Goal: Feedback & Contribution: Leave review/rating

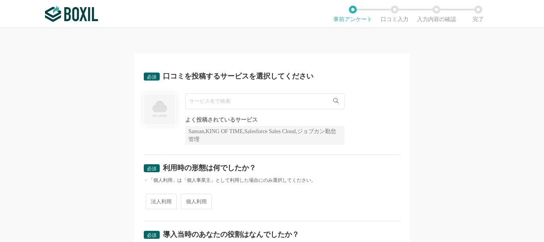
click at [329, 99] on input "text" at bounding box center [264, 101] width 159 height 16
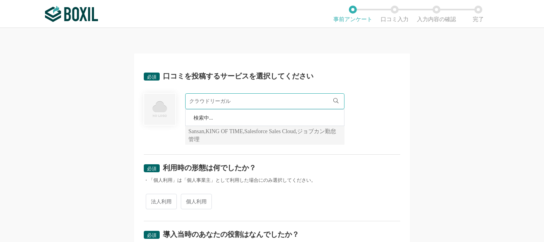
type input "クラウドリーガル"
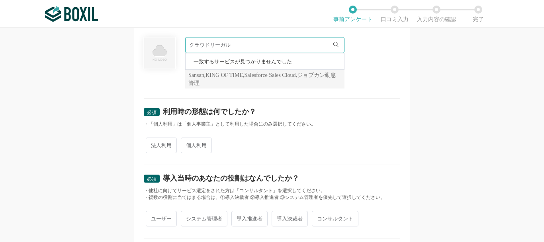
scroll to position [57, 0]
click at [161, 145] on div "法人利用 個人利用" at bounding box center [272, 145] width 257 height 20
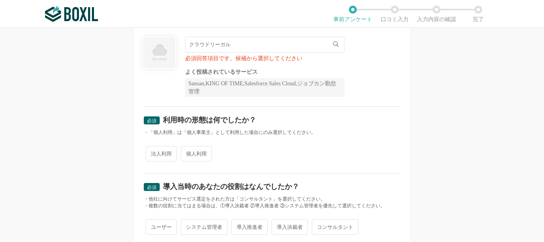
scroll to position [37, 0]
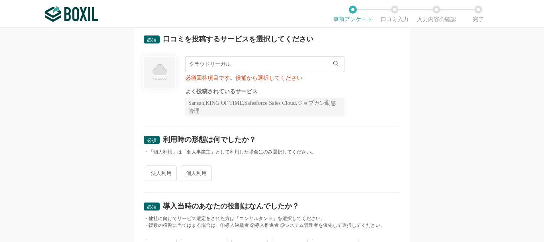
click at [270, 65] on input "クラウドリーガル" at bounding box center [264, 64] width 159 height 16
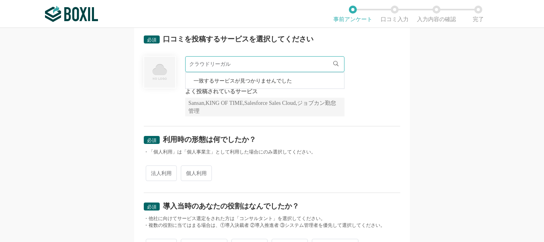
click at [333, 62] on icon at bounding box center [335, 63] width 5 height 5
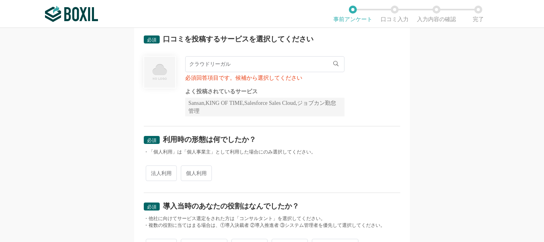
click at [239, 62] on input "クラウドリーガル" at bounding box center [264, 64] width 159 height 16
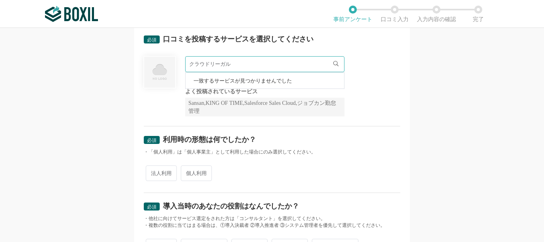
scroll to position [0, 0]
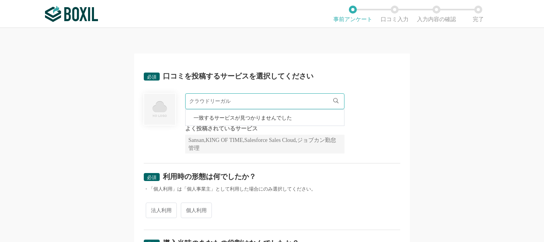
click at [65, 7] on img at bounding box center [71, 14] width 53 height 16
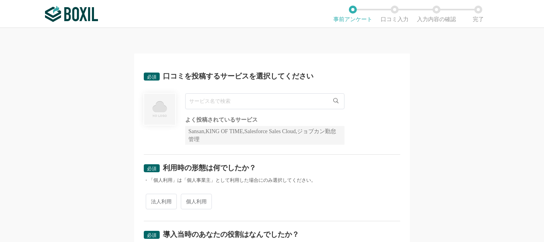
click at [222, 104] on input "text" at bounding box center [264, 101] width 159 height 16
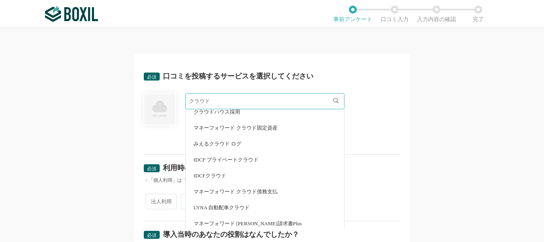
scroll to position [1267, 0]
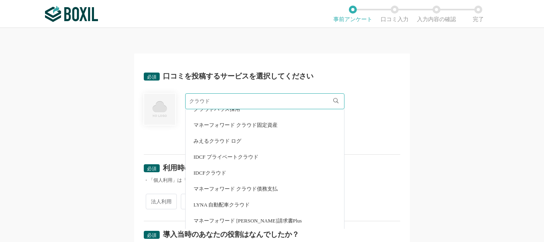
drag, startPoint x: 228, startPoint y: 102, endPoint x: 140, endPoint y: 102, distance: 88.4
type input "リ"
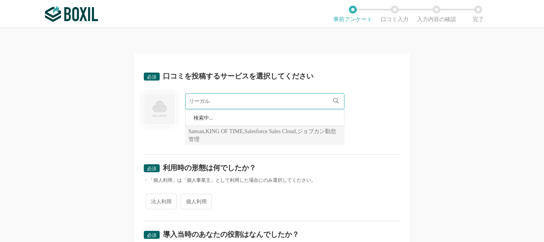
click at [333, 100] on icon at bounding box center [335, 100] width 5 height 5
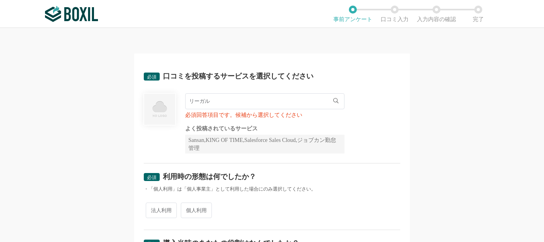
click at [239, 104] on input "リーガル" at bounding box center [264, 101] width 159 height 16
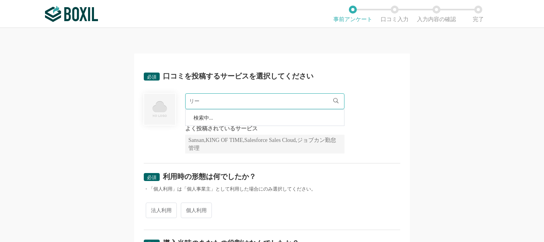
type input "リ"
click at [469, 108] on div "必須 口コミを投稿するサービスを選択してください クラウドリ クラウドリンクス 必須回答項目です。候補から選択してください よく投稿されているサービス San…" at bounding box center [272, 135] width 544 height 214
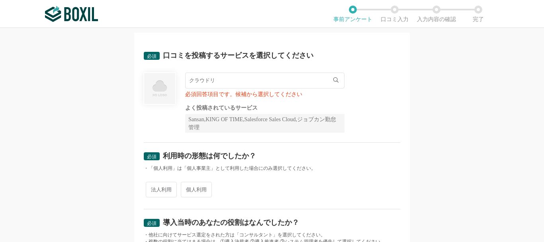
scroll to position [14, 0]
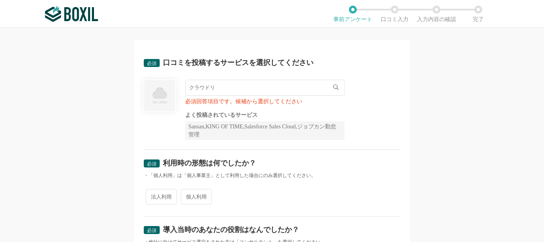
click at [213, 89] on input "クラウドリ" at bounding box center [264, 88] width 159 height 16
drag, startPoint x: 238, startPoint y: 88, endPoint x: 91, endPoint y: 88, distance: 147.4
click at [91, 88] on div "必須 口コミを投稿するサービスを選択してください クラウドリ クラウドリンクス 必須回答項目です。候補から選択してください よく投稿されているサービス San…" at bounding box center [272, 135] width 544 height 214
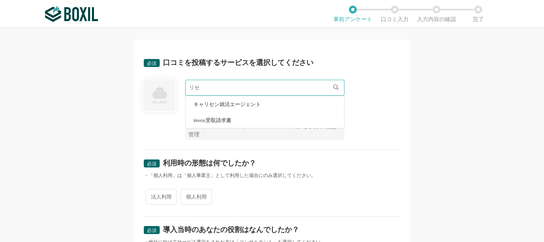
type input "リ"
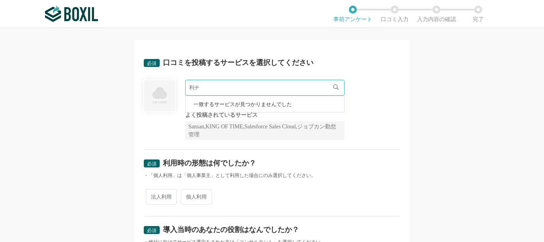
type input "利"
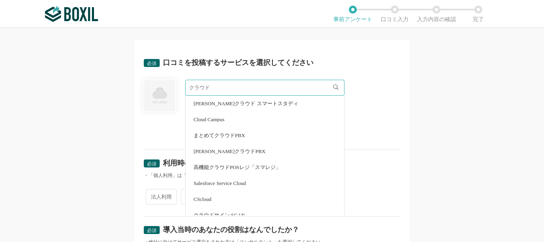
scroll to position [694, 0]
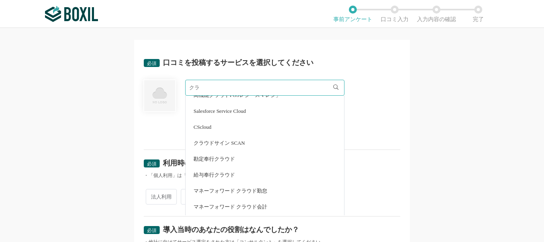
type input "ク"
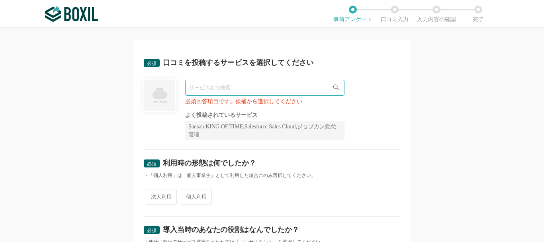
scroll to position [0, 0]
drag, startPoint x: 229, startPoint y: 87, endPoint x: 105, endPoint y: 85, distance: 123.9
click at [105, 85] on div "必須 口コミを投稿するサービスを選択してください CLUD 検索中... 必須回答項目です。候補から選択してください よく投稿されているサービス Sansan…" at bounding box center [272, 135] width 544 height 214
click at [333, 85] on icon at bounding box center [335, 86] width 5 height 5
click at [248, 85] on input "クラウド" at bounding box center [264, 88] width 159 height 16
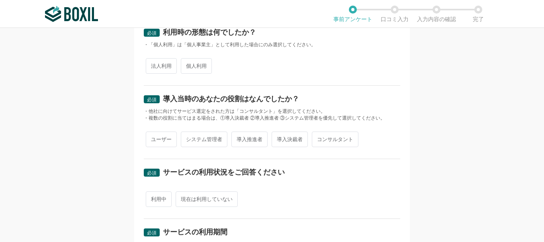
scroll to position [37, 0]
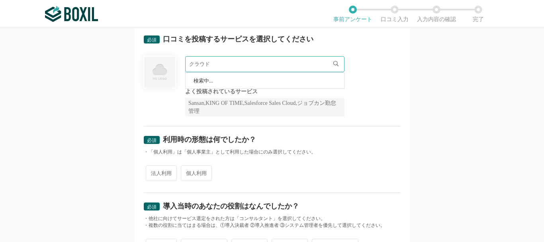
click at [253, 106] on div "Sansan,KING OF TIME,Salesforce Sales Cloud,ジョブカン勤怠管理" at bounding box center [264, 107] width 159 height 19
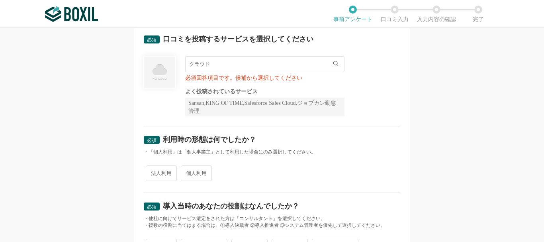
click at [235, 65] on input "クラウド" at bounding box center [264, 64] width 159 height 16
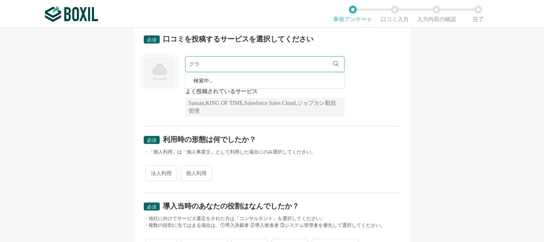
type input "ク"
click at [65, 12] on img at bounding box center [71, 14] width 53 height 16
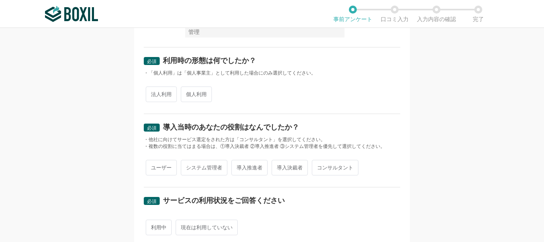
scroll to position [0, 0]
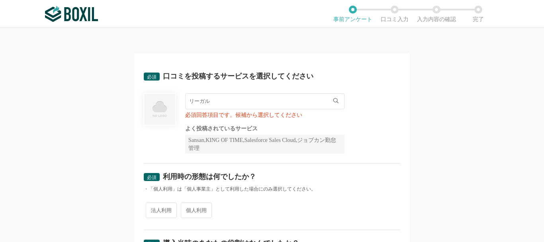
click at [253, 104] on input "リーガル" at bounding box center [264, 101] width 159 height 16
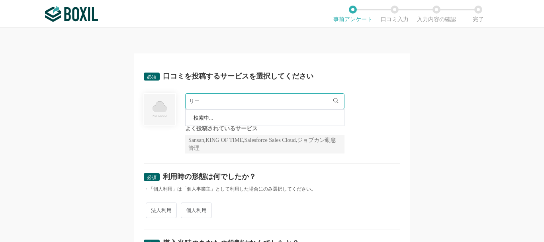
type input "リ"
click at [66, 15] on img at bounding box center [71, 14] width 53 height 16
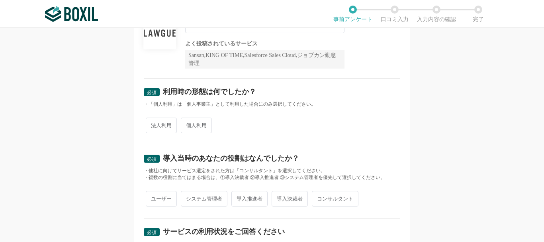
scroll to position [80, 0]
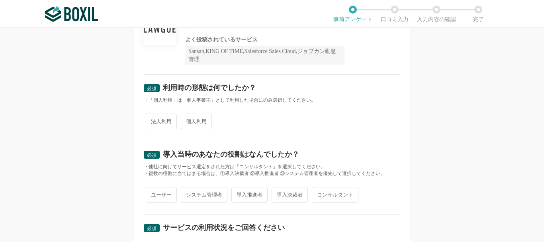
click at [155, 119] on span "法人利用" at bounding box center [161, 122] width 31 height 16
click at [153, 119] on input "法人利用" at bounding box center [150, 117] width 5 height 5
radio input "true"
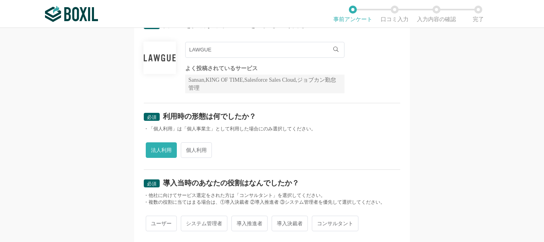
scroll to position [49, 0]
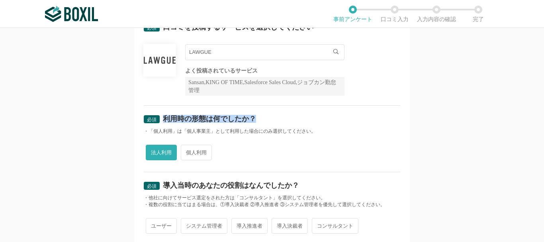
drag, startPoint x: 245, startPoint y: 121, endPoint x: 163, endPoint y: 123, distance: 81.7
click at [163, 123] on div "必須 利用時の形態は何でしたか？" at bounding box center [272, 121] width 257 height 13
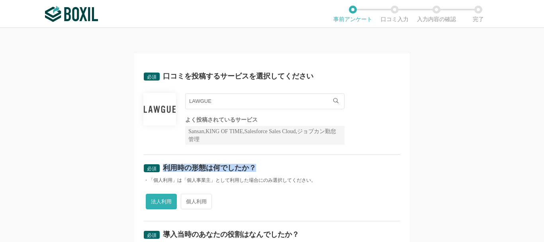
scroll to position [16, 0]
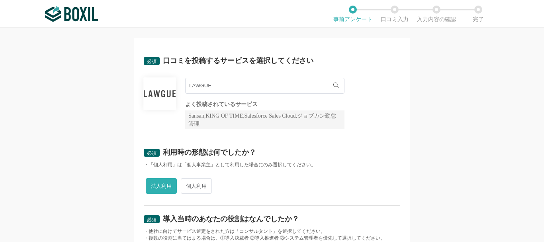
click at [303, 162] on div "・「個人利用」は「個人事業主」として利用した場合にのみ選択してください。" at bounding box center [272, 164] width 257 height 7
drag, startPoint x: 277, startPoint y: 152, endPoint x: 160, endPoint y: 158, distance: 117.7
click at [160, 158] on div "必須 利用時の形態は何でしたか？" at bounding box center [272, 155] width 257 height 13
copy div "利用時の形態は何でしたか？"
click at [79, 163] on div "必須 口コミを投稿するサービスを選択してください LAWGUE LAWGUE よく投稿されているサービス Sansan,KING OF TIME,Salesf…" at bounding box center [272, 135] width 544 height 214
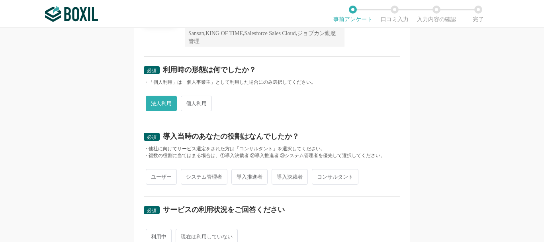
scroll to position [118, 0]
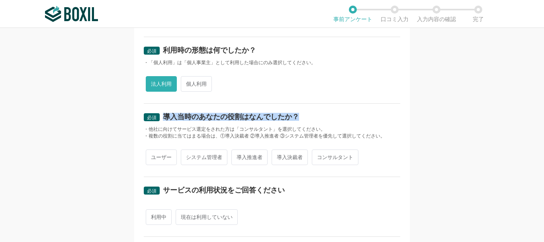
drag, startPoint x: 161, startPoint y: 119, endPoint x: 327, endPoint y: 113, distance: 166.6
click at [327, 113] on div "必須 導入当時のあなたの役割はなんでしたか？" at bounding box center [272, 119] width 257 height 13
copy div "導入当時のあなたの役割はなんでしたか？"
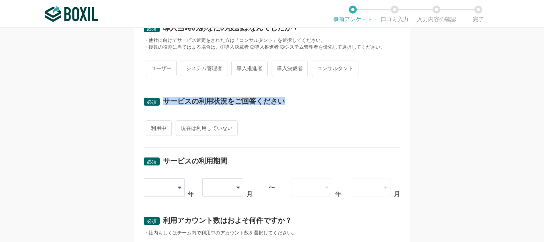
drag, startPoint x: 161, startPoint y: 101, endPoint x: 353, endPoint y: 105, distance: 191.6
click at [353, 105] on div "必須 サービスの利用状況をご回答ください" at bounding box center [272, 104] width 257 height 13
copy div "サービスの利用状況をご回答ください"
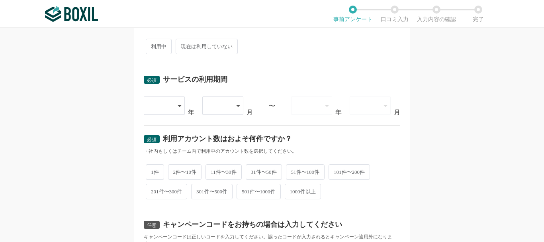
scroll to position [288, 0]
drag, startPoint x: 161, startPoint y: 80, endPoint x: 230, endPoint y: 80, distance: 68.9
click at [230, 80] on div "必須 サービスの利用期間" at bounding box center [272, 81] width 257 height 13
copy div "サービスの利用期間"
click at [96, 129] on div "必須 口コミを投稿するサービスを選択してください LAWGUE LAWGUE よく投稿されているサービス Sansan,KING OF TIME,Salesf…" at bounding box center [272, 135] width 544 height 214
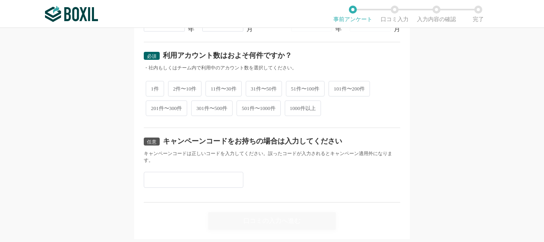
scroll to position [372, 0]
drag, startPoint x: 290, startPoint y: 54, endPoint x: 159, endPoint y: 55, distance: 130.3
click at [159, 55] on div "必須 利用アカウント数はおよそ何件ですか？" at bounding box center [272, 57] width 257 height 13
copy div "利用アカウント数はおよそ何件ですか？"
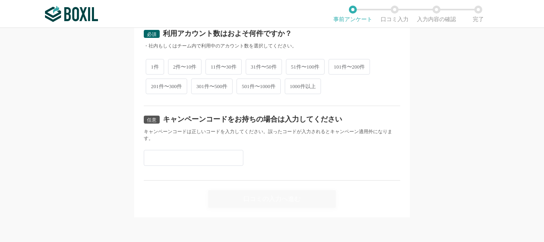
click at [181, 62] on span "2件〜10件" at bounding box center [185, 67] width 34 height 16
click at [175, 62] on input "2件〜10件" at bounding box center [172, 62] width 5 height 5
radio input "true"
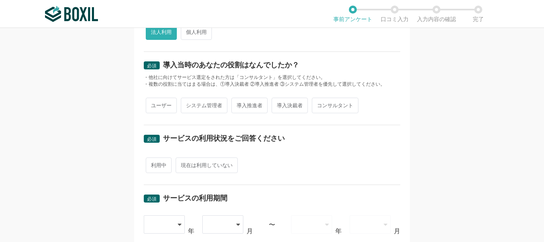
scroll to position [234, 0]
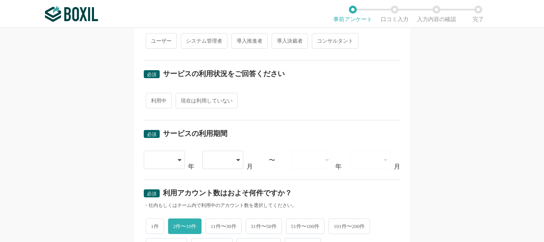
click at [156, 160] on div at bounding box center [160, 160] width 23 height 18
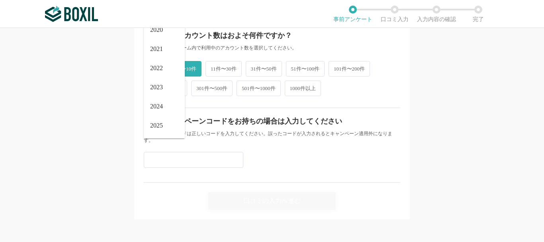
scroll to position [393, 0]
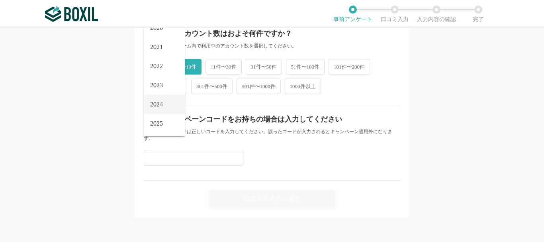
click at [165, 108] on li "2024" at bounding box center [164, 104] width 41 height 19
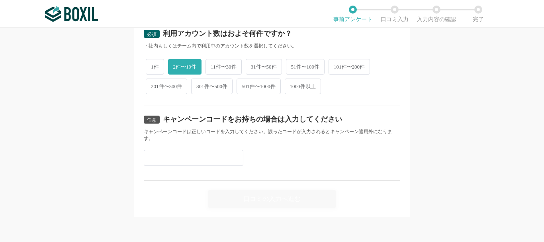
click at [116, 83] on div "必須 口コミを投稿するサービスを選択してください LAWGUE LAWGUE よく投稿されているサービス Sansan,KING OF TIME,Salesf…" at bounding box center [272, 135] width 544 height 214
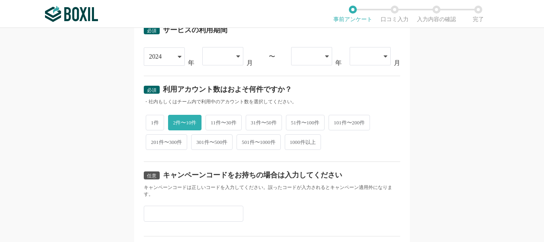
scroll to position [334, 0]
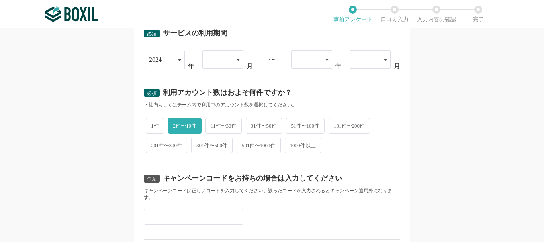
click at [212, 60] on div at bounding box center [219, 60] width 23 height 18
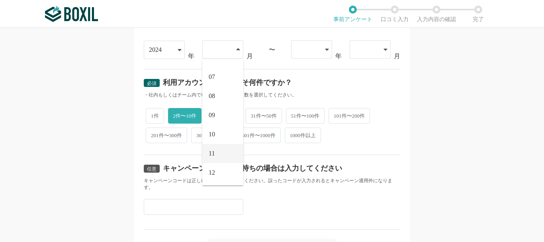
scroll to position [345, 0]
click at [211, 166] on li "12" at bounding box center [222, 172] width 41 height 19
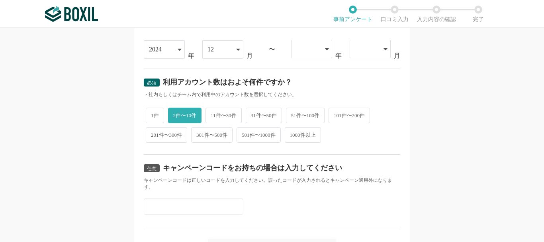
click at [102, 149] on div "必須 口コミを投稿するサービスを選択してください LAWGUE LAWGUE よく投稿されているサービス Sansan,KING OF TIME,Salesf…" at bounding box center [272, 135] width 544 height 214
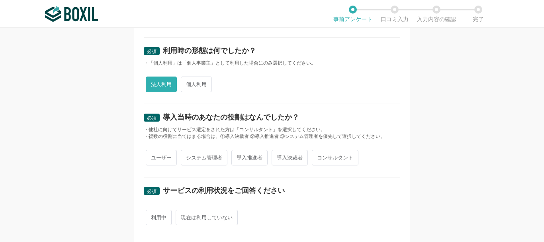
scroll to position [115, 0]
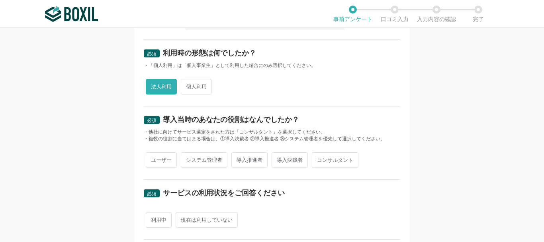
click at [264, 161] on span "導入推進者" at bounding box center [249, 160] width 36 height 16
click at [239, 159] on input "導入推進者" at bounding box center [235, 155] width 5 height 5
radio input "true"
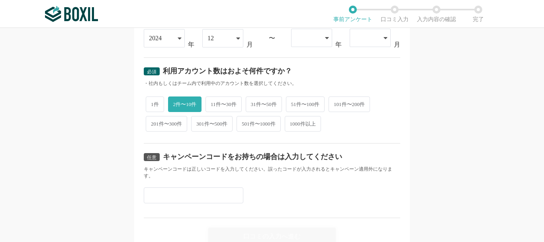
scroll to position [393, 0]
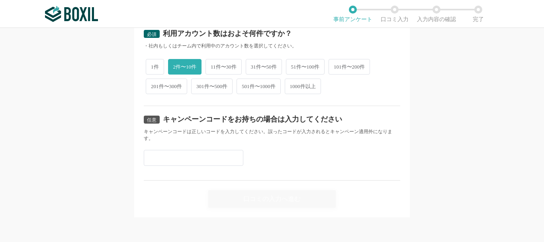
click at [443, 151] on div "必須 口コミを投稿するサービスを選択してください LAWGUE LAWGUE よく投稿されているサービス Sansan,KING OF TIME,Salesf…" at bounding box center [272, 135] width 544 height 214
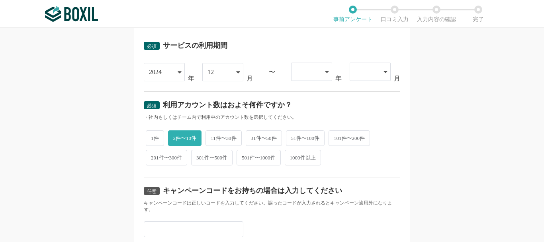
scroll to position [273, 0]
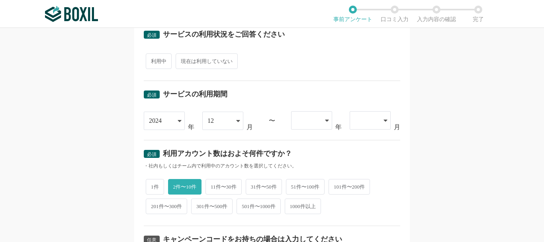
click at [315, 119] on div at bounding box center [307, 121] width 23 height 18
click at [306, 164] on span "2025" at bounding box center [304, 162] width 13 height 6
click at [459, 159] on div "必須 口コミを投稿するサービスを選択してください LAWGUE LAWGUE よく投稿されているサービス Sansan,KING OF TIME,Salesf…" at bounding box center [272, 135] width 544 height 214
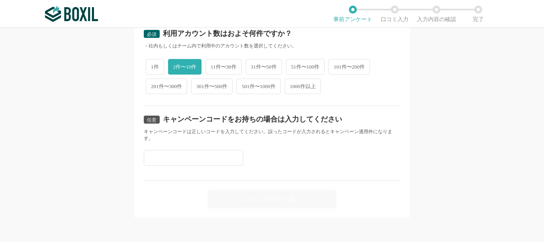
scroll to position [307, 0]
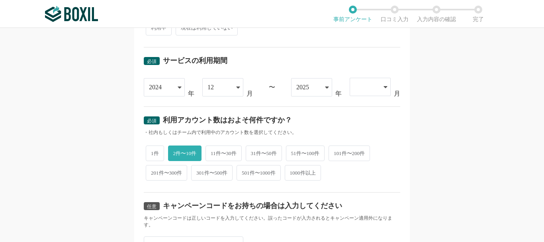
click at [374, 94] on div at bounding box center [366, 87] width 23 height 18
click at [361, 204] on li "09" at bounding box center [370, 209] width 41 height 19
click at [441, 165] on div "必須 口コミを投稿するサービスを選択してください LAWGUE LAWGUE よく投稿されているサービス Sansan,KING OF TIME,Salesf…" at bounding box center [272, 135] width 544 height 214
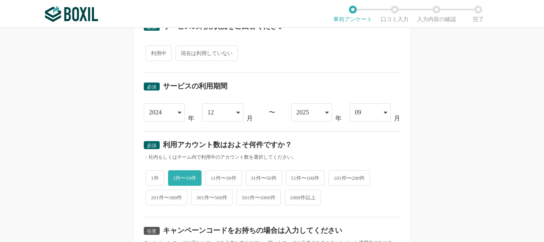
scroll to position [204, 0]
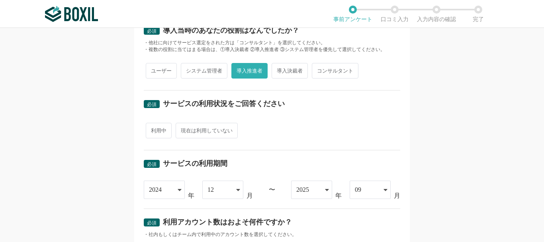
click at [161, 132] on span "利用中" at bounding box center [159, 131] width 26 height 16
click at [153, 129] on input "利用中" at bounding box center [150, 126] width 5 height 5
radio input "true"
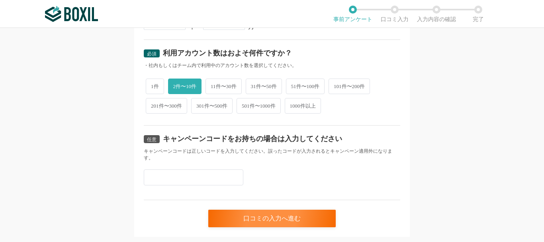
scroll to position [393, 0]
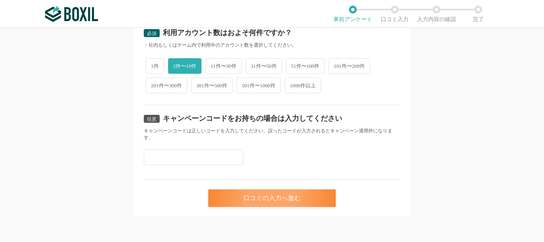
click at [294, 202] on div "口コミの入力へ進む" at bounding box center [271, 198] width 127 height 18
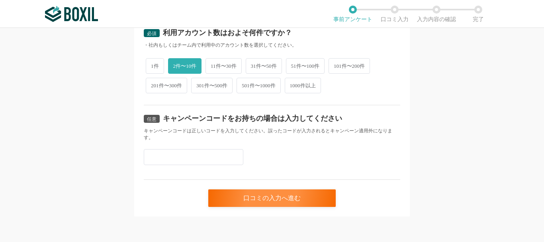
scroll to position [0, 0]
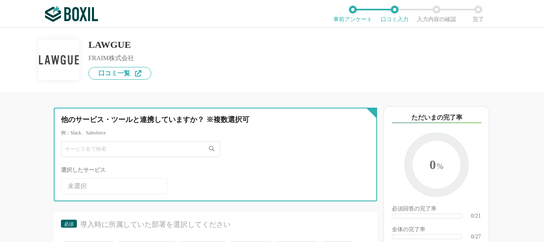
click at [86, 153] on input "text" at bounding box center [140, 149] width 159 height 16
drag, startPoint x: 99, startPoint y: 148, endPoint x: 0, endPoint y: 150, distance: 99.2
click at [0, 150] on div "他のサービス・ツールと連携していますか？ ※複数選択可 例：Slack、Salesforce RICHO 一致するサービスが見つかりませんでした 選択したサー…" at bounding box center [188, 167] width 377 height 150
paste input "OH Contract Workflow Service"
type input "RICOH Contract Workflow Service"
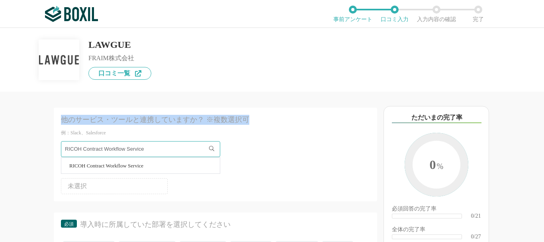
drag, startPoint x: 63, startPoint y: 121, endPoint x: 262, endPoint y: 121, distance: 198.8
click at [262, 121] on div "他のサービス・ツールと連携していますか？ ※複数選択可" at bounding box center [200, 120] width 278 height 10
copy div "他のサービス・ツールと連携していますか？ ※複数選択可"
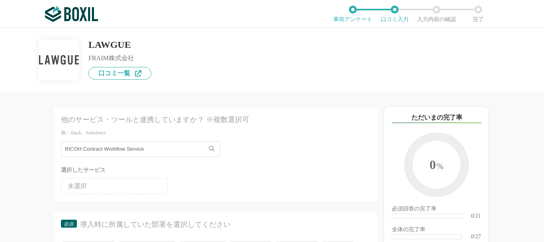
click at [36, 168] on div "他のサービス・ツールと連携していますか？ ※複数選択可 例：Slack、Salesforce RICOH Contract Workflow Service …" at bounding box center [188, 167] width 377 height 150
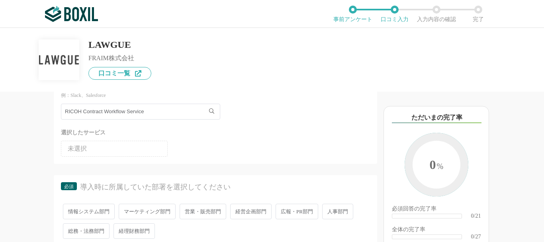
scroll to position [38, 0]
click at [96, 147] on li "未選択" at bounding box center [114, 148] width 107 height 16
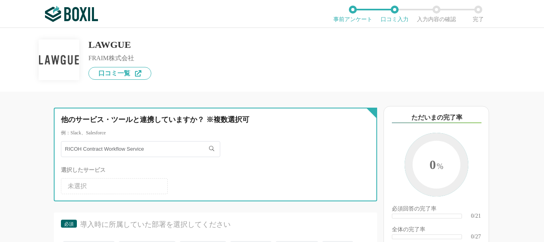
click at [98, 150] on input "RICOH Contract Workflow Service" at bounding box center [140, 149] width 159 height 16
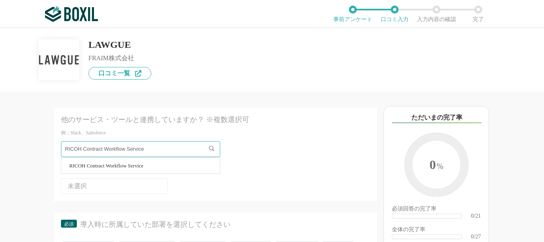
click at [104, 170] on li "RICOH Contract Workflow Service" at bounding box center [140, 165] width 159 height 16
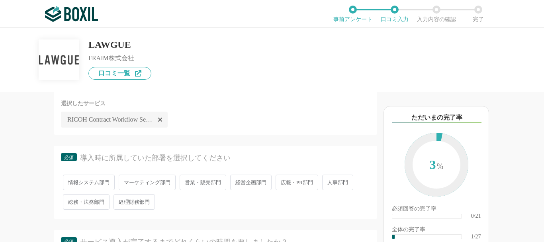
scroll to position [72, 0]
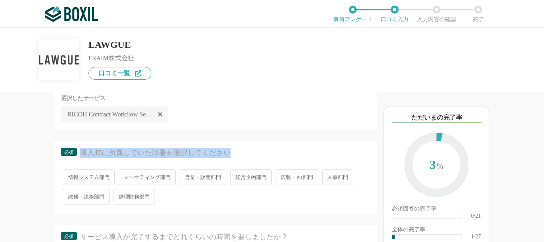
drag, startPoint x: 249, startPoint y: 154, endPoint x: 78, endPoint y: 156, distance: 170.1
click at [78, 156] on div "必須 導入時に所属していた部署を選択してください" at bounding box center [215, 155] width 309 height 15
copy div "導入時に所属していた部署を選択してください"
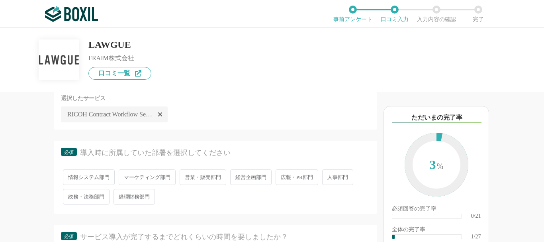
click at [37, 137] on div "他のサービス・ツールと連携していますか？ ※複数選択可 例：Slack、Salesforce 選択したサービス 未選択 RICOH Contract Work…" at bounding box center [188, 167] width 377 height 150
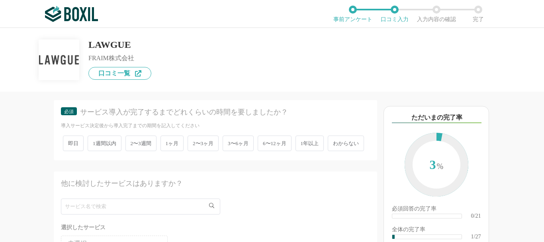
scroll to position [194, 0]
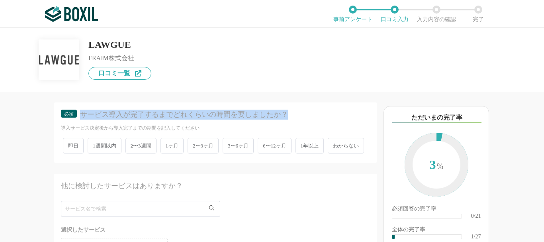
drag, startPoint x: 84, startPoint y: 112, endPoint x: 322, endPoint y: 111, distance: 238.2
click at [322, 111] on div "サービス導入が完了するまでどれくらいの時間を要しましたか？" at bounding box center [219, 115] width 278 height 10
copy div "サービス導入が完了するまでどれくらいの時間を要しましたか？"
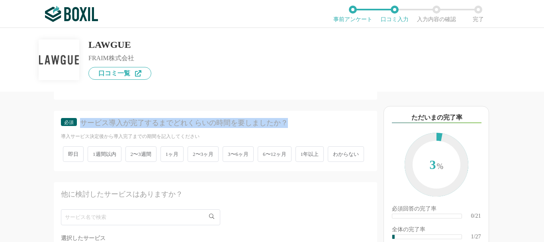
scroll to position [185, 0]
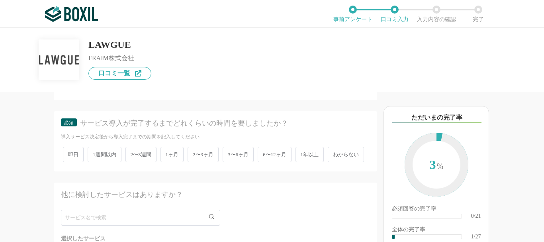
click at [162, 157] on span "1ヶ月" at bounding box center [173, 155] width 24 height 16
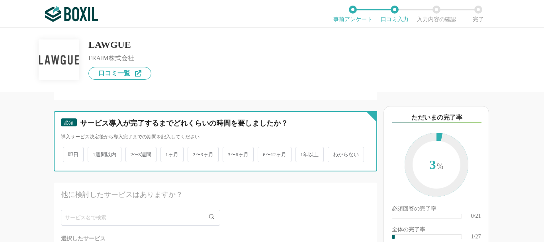
click at [163, 153] on input "1ヶ月" at bounding box center [165, 150] width 5 height 5
radio input "true"
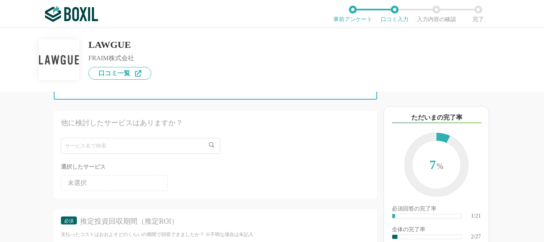
scroll to position [271, 0]
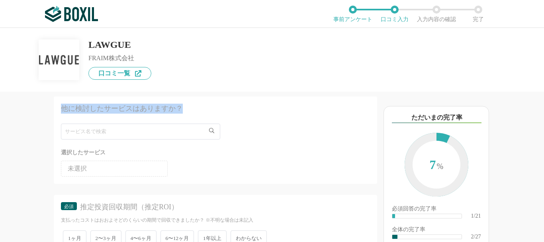
drag, startPoint x: 61, startPoint y: 135, endPoint x: 186, endPoint y: 131, distance: 124.7
click at [186, 118] on div "他に検討したサービスはありますか？" at bounding box center [215, 111] width 309 height 15
copy div "他に検討したサービスはありますか？"
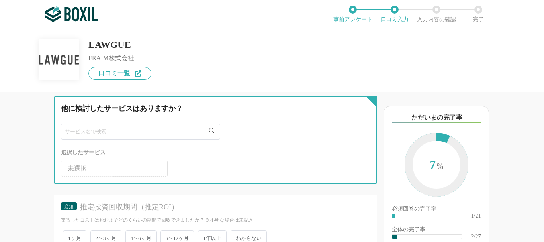
click at [107, 139] on input "text" at bounding box center [140, 131] width 159 height 16
type input "r"
type input "legal"
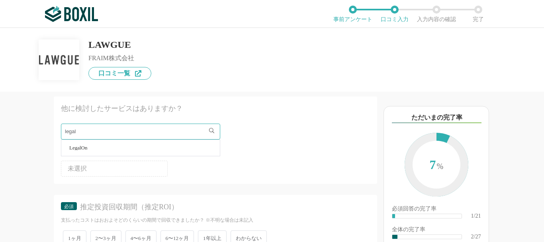
click at [101, 156] on li "LegalOn" at bounding box center [140, 148] width 159 height 16
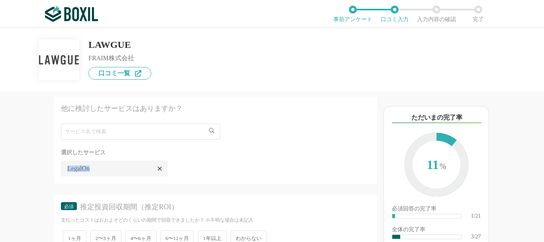
drag, startPoint x: 96, startPoint y: 187, endPoint x: 61, endPoint y: 190, distance: 34.7
click at [61, 176] on li "LegalOn" at bounding box center [114, 169] width 107 height 16
copy span "LegalOn"
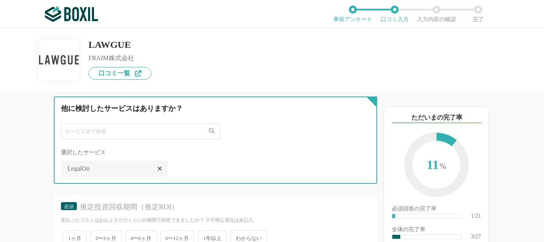
click at [98, 139] on input "text" at bounding box center [140, 131] width 159 height 16
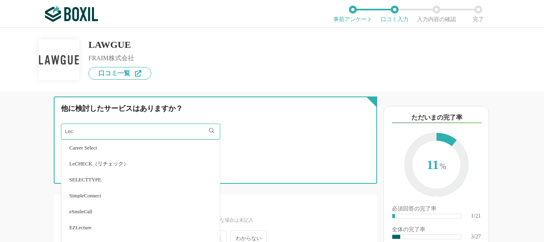
type input "Lec"
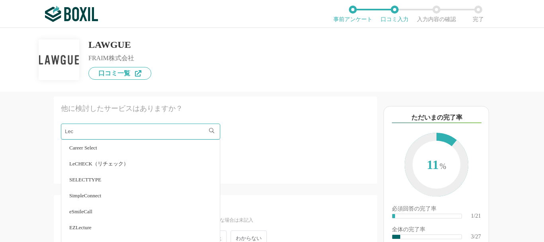
click at [104, 166] on span "LeCHECK（リチェック）" at bounding box center [98, 163] width 59 height 5
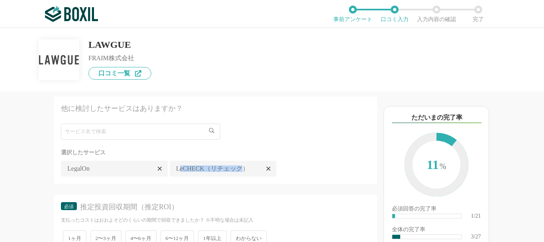
drag, startPoint x: 178, startPoint y: 189, endPoint x: 243, endPoint y: 189, distance: 64.5
click at [243, 172] on span "LeCHECK（リチェック）" at bounding box center [212, 168] width 73 height 6
click at [247, 172] on span "LeCHECK（リチェック）" at bounding box center [212, 168] width 73 height 6
drag, startPoint x: 247, startPoint y: 189, endPoint x: 162, endPoint y: 189, distance: 84.4
click at [162, 176] on ul "未選択 LegalOn LeCHECK（リチェック）" at bounding box center [215, 166] width 309 height 19
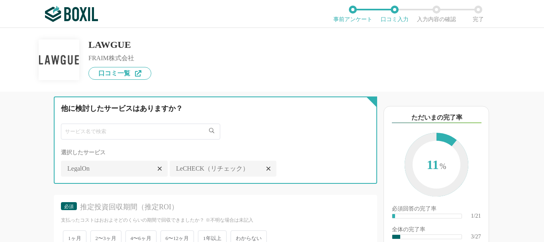
click at [111, 139] on input "text" at bounding box center [140, 131] width 159 height 16
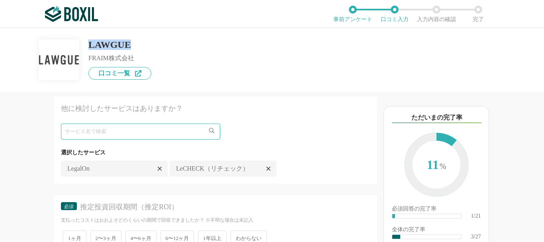
drag, startPoint x: 88, startPoint y: 46, endPoint x: 149, endPoint y: 48, distance: 61.8
click at [149, 48] on div "LAWGUE FRAIM株式会社 口コミ一覧" at bounding box center [272, 54] width 466 height 52
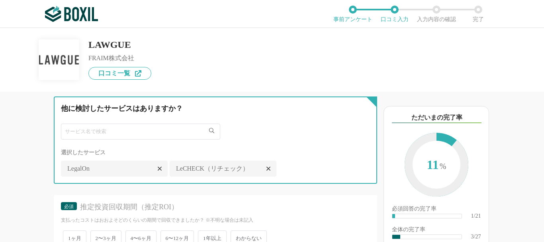
click at [85, 139] on input "text" at bounding box center [140, 131] width 159 height 16
type input "k"
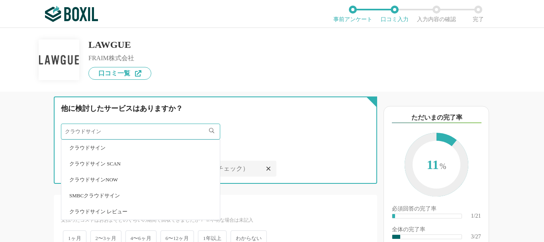
type input "クラウドサイン"
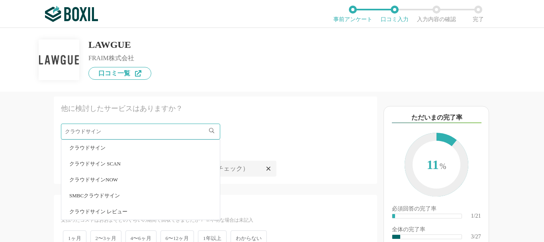
click at [106, 219] on li "クラウドサイン レビュー" at bounding box center [140, 212] width 159 height 16
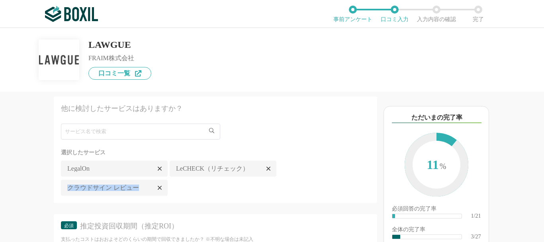
drag, startPoint x: 70, startPoint y: 210, endPoint x: 140, endPoint y: 210, distance: 70.1
click at [140, 196] on li "クラウドサイン レビュー" at bounding box center [114, 188] width 107 height 16
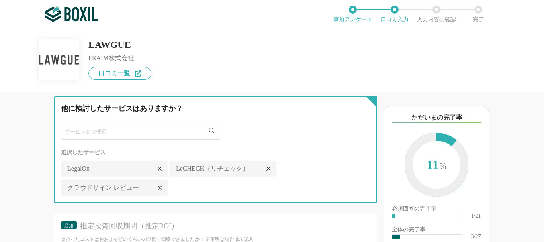
click at [110, 139] on input "text" at bounding box center [140, 131] width 159 height 16
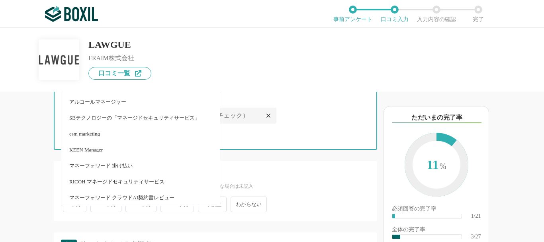
scroll to position [338, 0]
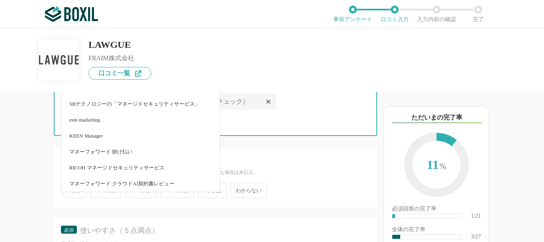
type input "マネー"
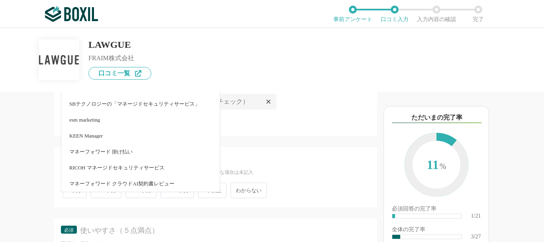
click at [135, 186] on span "マネーフォワード クラウドAI契約書レビュー" at bounding box center [121, 183] width 105 height 5
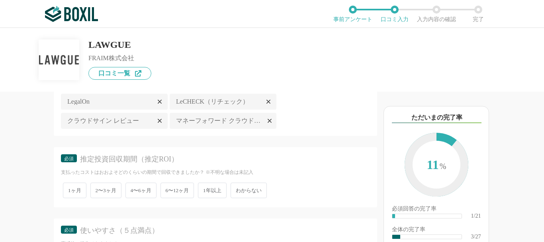
scroll to position [284, 0]
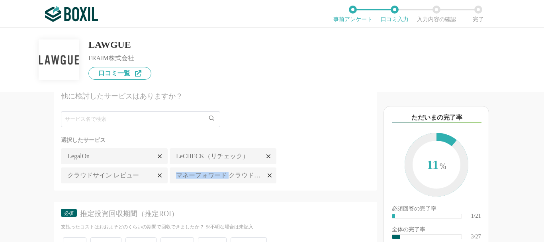
drag, startPoint x: 176, startPoint y: 196, endPoint x: 229, endPoint y: 196, distance: 52.6
click at [229, 178] on span "マネーフォワード クラウドAI契約書レビュー" at bounding box center [220, 175] width 88 height 6
click at [160, 158] on icon at bounding box center [160, 156] width 4 height 4
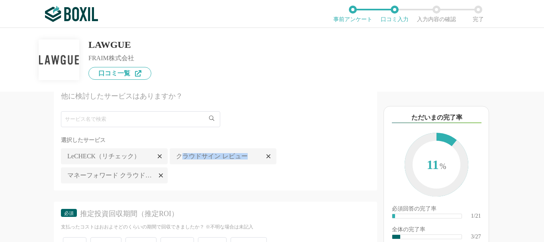
drag, startPoint x: 69, startPoint y: 195, endPoint x: 185, endPoint y: 194, distance: 116.7
click at [185, 183] on ul "未選択 LeCHECK（リチェック） クラウドサイン レビュー マネーフォワード クラウドAI契約書レビュー" at bounding box center [215, 164] width 309 height 38
click at [74, 178] on span "マネーフォワード クラウドAI契約書レビュー" at bounding box center [111, 175] width 88 height 6
click at [65, 183] on li "マネーフォワード クラウドAI契約書レビュー" at bounding box center [114, 175] width 107 height 16
drag, startPoint x: 68, startPoint y: 196, endPoint x: 140, endPoint y: 196, distance: 71.7
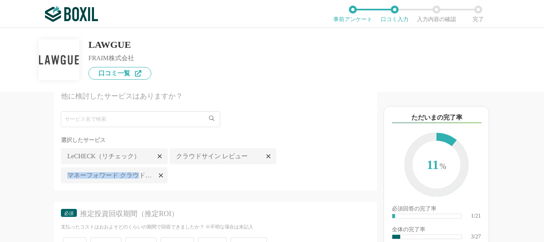
click at [140, 178] on span "マネーフォワード クラウドAI契約書レビュー" at bounding box center [111, 175] width 88 height 6
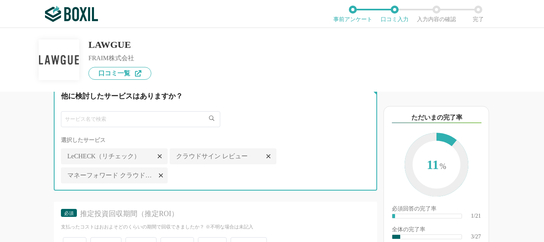
click at [106, 127] on input "text" at bounding box center [140, 119] width 159 height 16
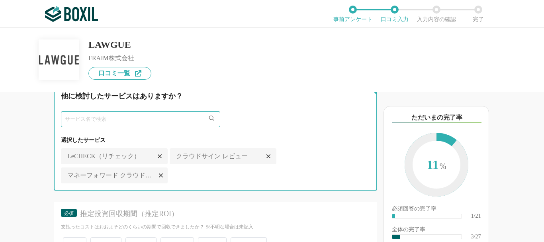
paste input "クラウドサイン レビュー"
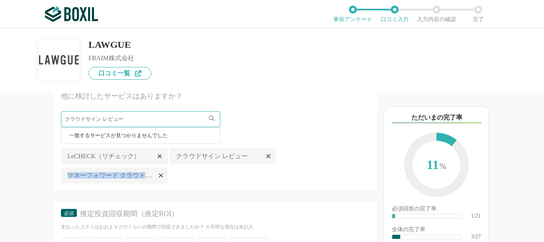
drag, startPoint x: 67, startPoint y: 195, endPoint x: 144, endPoint y: 194, distance: 76.5
click at [144, 178] on span "マネーフォワード クラウドAI契約書レビュー" at bounding box center [111, 175] width 88 height 6
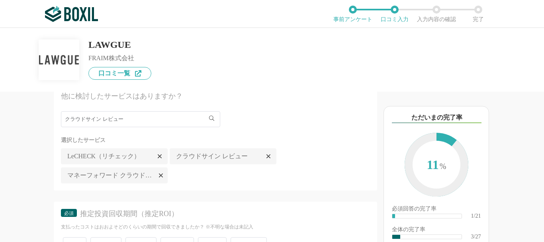
click at [162, 178] on icon at bounding box center [161, 175] width 4 height 6
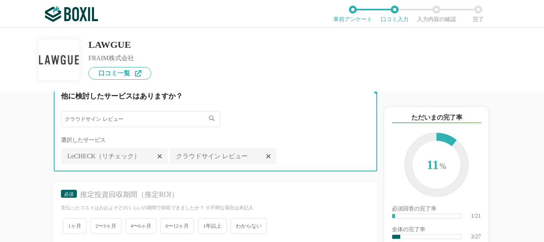
drag, startPoint x: 139, startPoint y: 141, endPoint x: 8, endPoint y: 141, distance: 130.7
click at [8, 141] on div "他のサービス・ツールと連携していますか？ ※複数選択可 例：Slack、Salesforce 選択したサービス 未選択 RICOH Contract Work…" at bounding box center [188, 167] width 377 height 150
paste input "ネーフォワード クラウド"
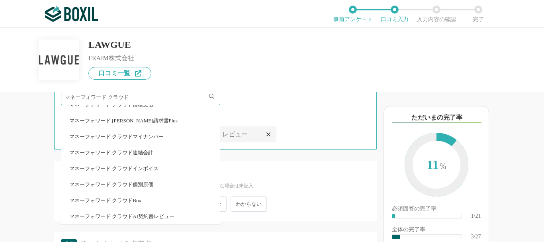
scroll to position [350, 0]
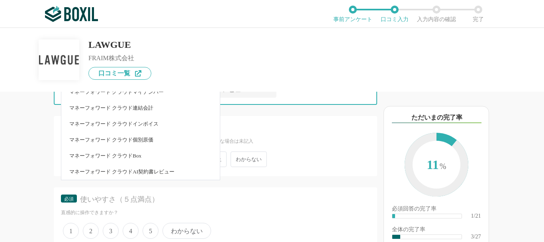
type input "マネーフォワード クラウド"
click at [33, 170] on div "他のサービス・ツールと連携していますか？ ※複数選択可 例：Slack、Salesforce 選択したサービス 未選択 RICOH Contract Work…" at bounding box center [188, 167] width 377 height 150
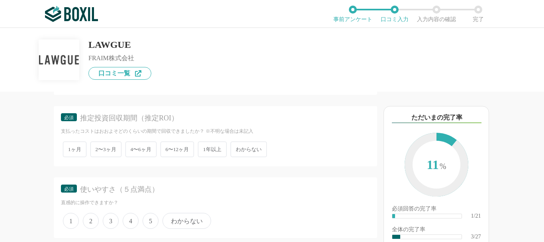
scroll to position [378, 0]
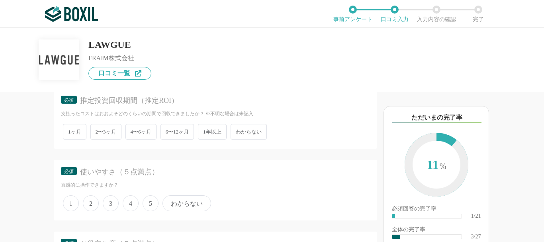
click at [97, 139] on span "2〜3ヶ月" at bounding box center [105, 132] width 31 height 16
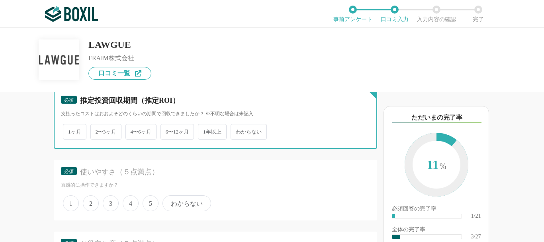
click at [97, 130] on input "2〜3ヶ月" at bounding box center [94, 127] width 5 height 5
radio input "true"
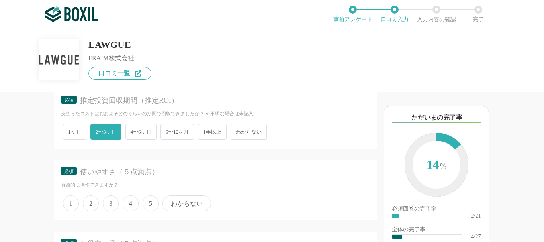
drag, startPoint x: 28, startPoint y: 139, endPoint x: 33, endPoint y: 139, distance: 4.8
click at [28, 139] on div "他のサービス・ツールと連携していますか？ ※複数選択可 例：Slack、Salesforce 選択したサービス 未選択 RICOH Contract Work…" at bounding box center [188, 167] width 377 height 150
drag, startPoint x: 82, startPoint y: 121, endPoint x: 190, endPoint y: 124, distance: 108.8
click at [190, 106] on div "推定投資回収期間（推定ROI）" at bounding box center [219, 101] width 278 height 10
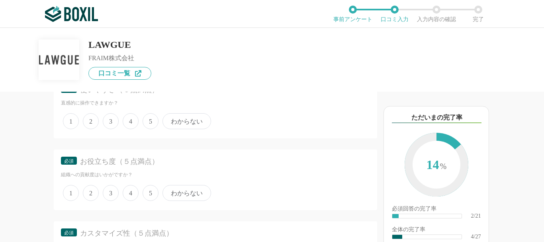
scroll to position [463, 0]
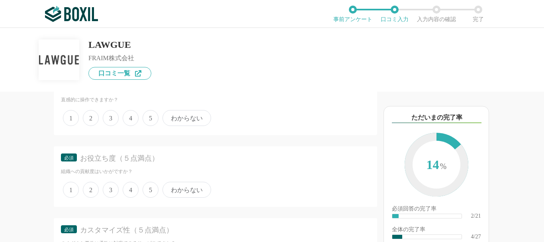
drag, startPoint x: 82, startPoint y: 109, endPoint x: 197, endPoint y: 109, distance: 114.7
click at [197, 92] on div "使いやすさ（５点満点）" at bounding box center [219, 87] width 278 height 10
drag, startPoint x: 80, startPoint y: 178, endPoint x: 206, endPoint y: 179, distance: 125.1
click at [206, 163] on div "お役立ち度（５点満点）" at bounding box center [219, 158] width 278 height 10
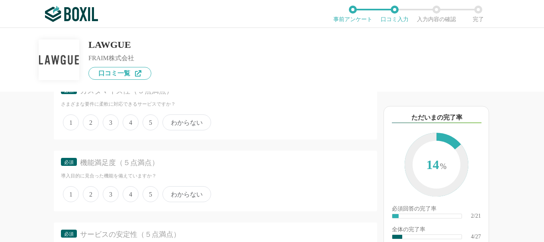
scroll to position [606, 0]
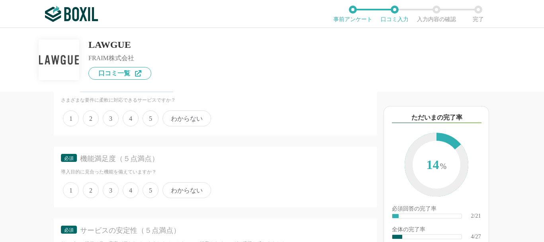
drag, startPoint x: 83, startPoint y: 108, endPoint x: 184, endPoint y: 109, distance: 100.8
click at [184, 92] on div "カスタマイズ性（５点満点）" at bounding box center [219, 87] width 278 height 10
click at [17, 133] on div "他のサービス・ツールと連携していますか？ ※複数選択可 例：Slack、Salesforce 選択したサービス 未選択 RICOH Contract Work…" at bounding box center [188, 167] width 377 height 150
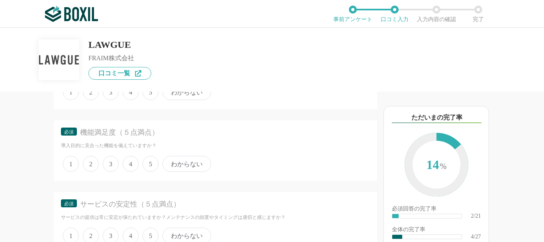
scroll to position [637, 0]
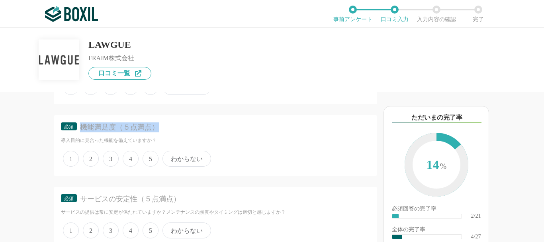
drag, startPoint x: 80, startPoint y: 148, endPoint x: 215, endPoint y: 151, distance: 134.3
click at [215, 132] on div "機能満足度（５点満点）" at bounding box center [219, 127] width 278 height 10
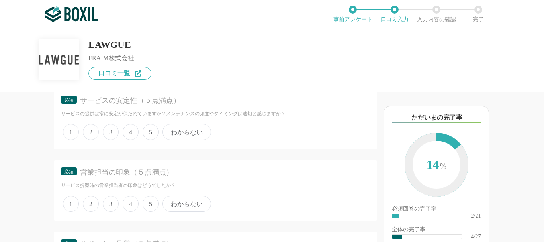
scroll to position [739, 0]
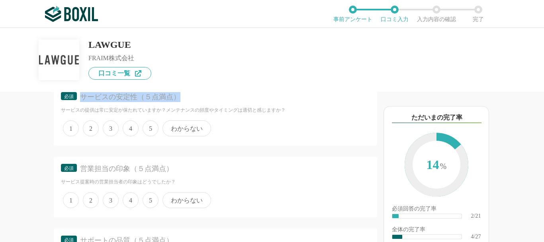
drag, startPoint x: 81, startPoint y: 119, endPoint x: 209, endPoint y: 119, distance: 127.5
click at [209, 102] on div "サービスの安定性（５点満点）" at bounding box center [219, 97] width 278 height 10
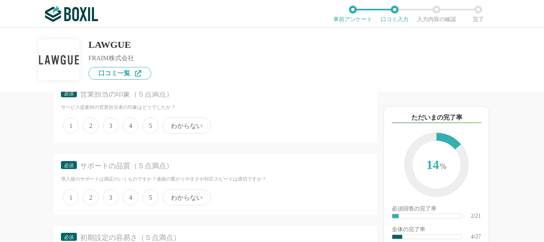
scroll to position [820, 0]
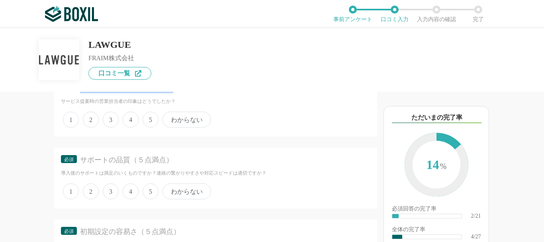
drag, startPoint x: 79, startPoint y: 108, endPoint x: 180, endPoint y: 108, distance: 101.2
click at [180, 98] on div "必須 営業担当の印象（５点満点）" at bounding box center [215, 90] width 309 height 15
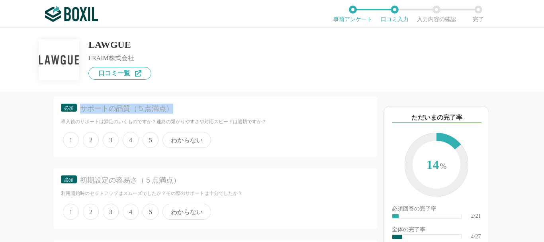
drag, startPoint x: 81, startPoint y: 128, endPoint x: 192, endPoint y: 129, distance: 110.7
click at [192, 114] on div "サポートの品質（５点満点）" at bounding box center [219, 109] width 278 height 10
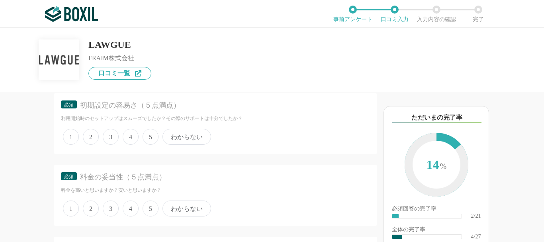
scroll to position [946, 0]
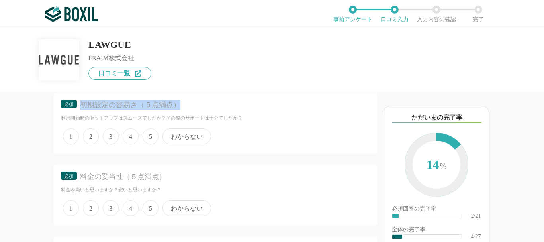
drag, startPoint x: 80, startPoint y: 126, endPoint x: 192, endPoint y: 124, distance: 112.3
click at [192, 110] on div "初期設定の容易さ（５点満点）" at bounding box center [219, 105] width 278 height 10
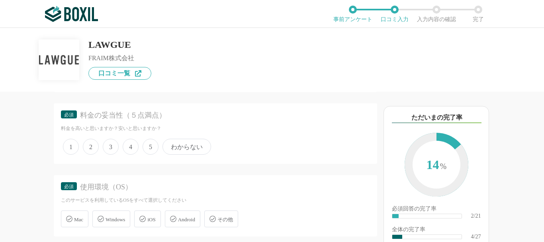
scroll to position [1009, 0]
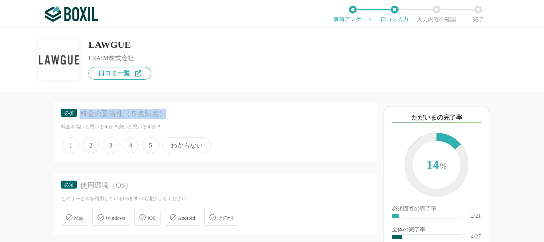
drag, startPoint x: 80, startPoint y: 133, endPoint x: 213, endPoint y: 133, distance: 132.6
click at [213, 119] on div "料金の妥当性（５点満点）" at bounding box center [219, 114] width 278 height 10
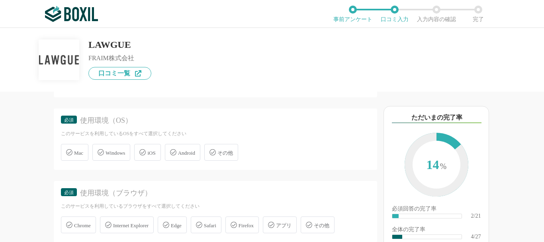
scroll to position [1073, 0]
drag, startPoint x: 82, startPoint y: 143, endPoint x: 155, endPoint y: 143, distance: 73.7
click at [155, 127] on div "使用環境（OS）" at bounding box center [219, 122] width 278 height 10
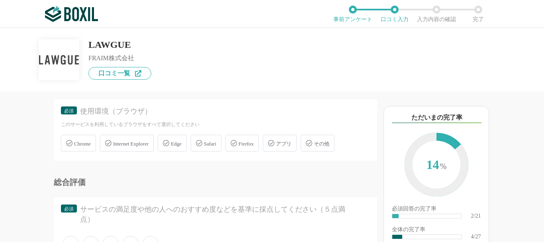
scroll to position [1173, 0]
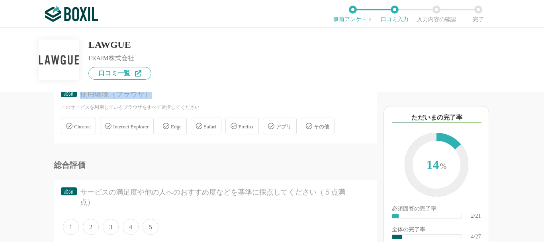
drag, startPoint x: 82, startPoint y: 114, endPoint x: 194, endPoint y: 112, distance: 111.9
click at [194, 99] on div "使用環境（ブラウザ）" at bounding box center [219, 94] width 278 height 10
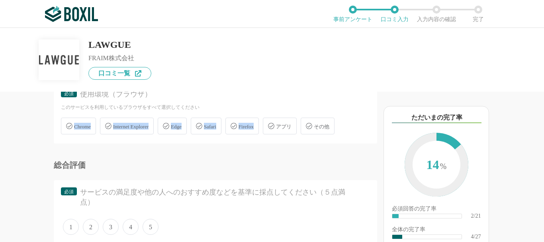
drag, startPoint x: 58, startPoint y: 148, endPoint x: 280, endPoint y: 146, distance: 222.7
click at [280, 143] on div "必須 使用環境（ブラウザ） このサービスを利用しているブラウザをすべて選択してください Chrome Internet Explorer Edge Safar…" at bounding box center [215, 112] width 323 height 61
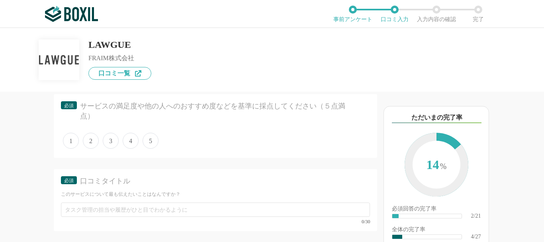
scroll to position [1261, 0]
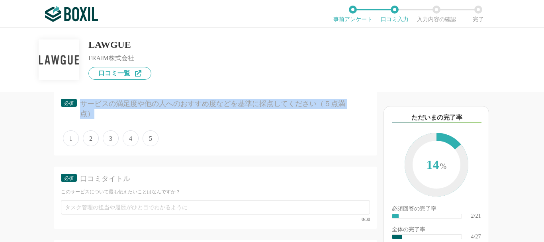
drag, startPoint x: 81, startPoint y: 124, endPoint x: 112, endPoint y: 134, distance: 31.9
click at [111, 119] on div "サービスの満足度や他の人へのおすすめ度などを基準に採点してください（５点満点）" at bounding box center [219, 109] width 278 height 20
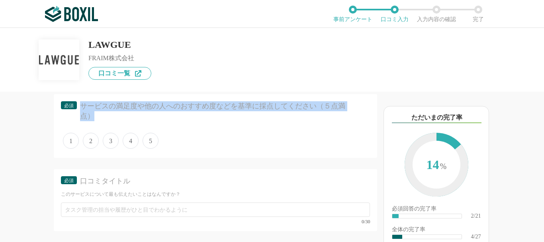
scroll to position [1340, 0]
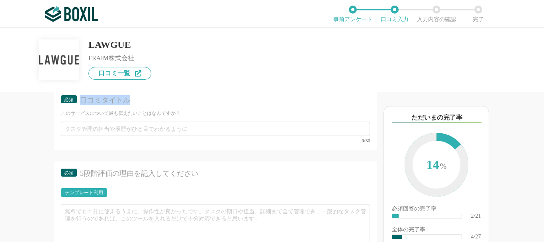
drag, startPoint x: 82, startPoint y: 123, endPoint x: 201, endPoint y: 123, distance: 119.1
click at [201, 105] on div "口コミタイトル" at bounding box center [219, 100] width 278 height 10
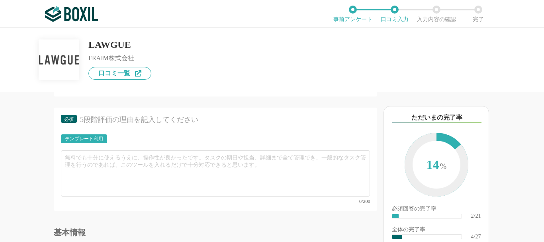
scroll to position [1380, 0]
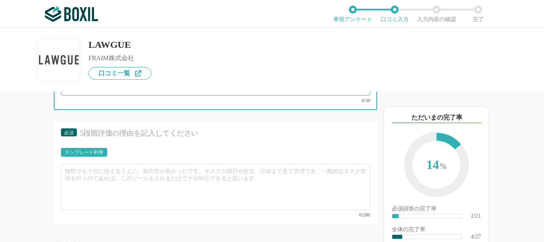
click at [122, 96] on input "text" at bounding box center [215, 88] width 309 height 14
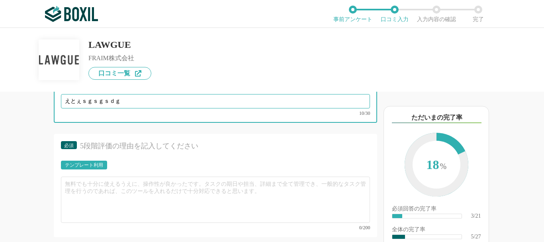
type input "えとぇｓｇｓｇｓｄｇ"
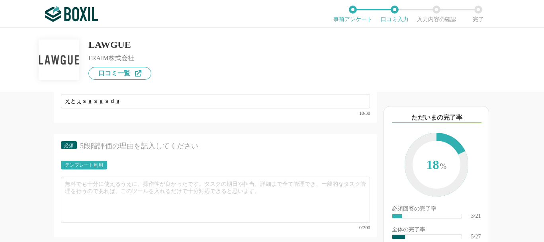
click at [29, 147] on div "他のサービス・ツールと連携していますか？ ※複数選択可 例：Slack、Salesforce 選択したサービス 未選択 RICOH Contract Work…" at bounding box center [188, 167] width 377 height 150
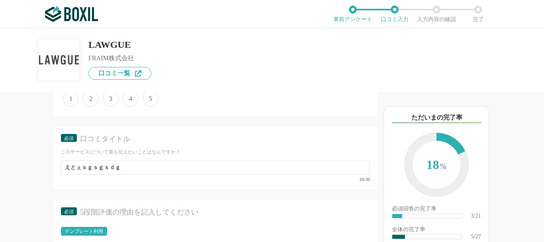
click at [147, 106] on span "5" at bounding box center [151, 98] width 16 height 16
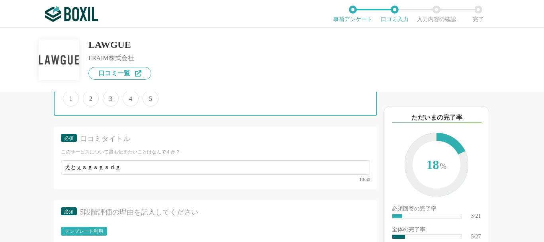
click at [147, 97] on input "5" at bounding box center [147, 94] width 5 height 5
radio input "true"
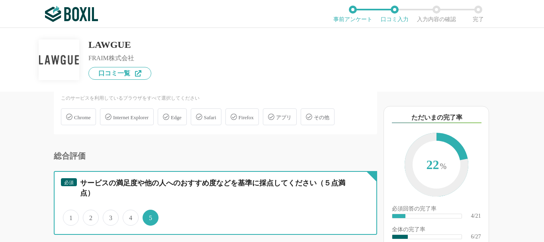
scroll to position [1107, 0]
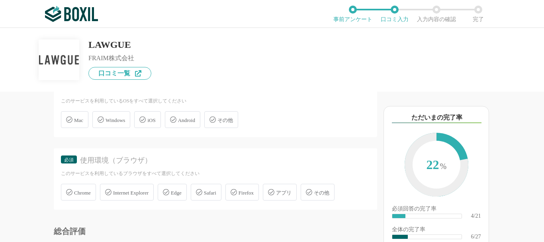
click at [126, 196] on span "Internet Explorer" at bounding box center [130, 193] width 35 height 6
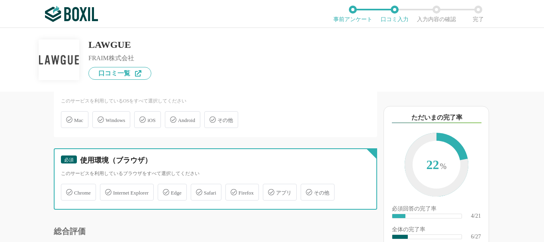
click at [107, 190] on input "Internet Explorer" at bounding box center [104, 187] width 5 height 5
checkbox input "true"
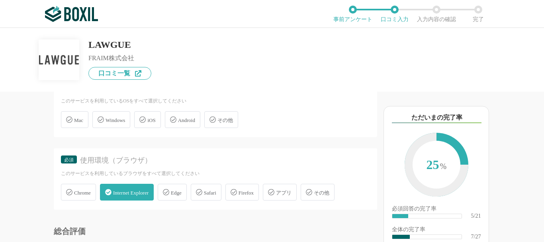
click at [121, 128] on div "Windows" at bounding box center [111, 119] width 38 height 17
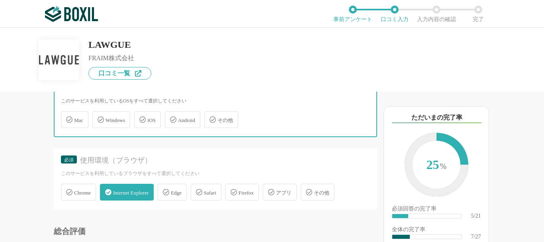
click at [99, 118] on input "Windows" at bounding box center [96, 114] width 5 height 5
checkbox input "true"
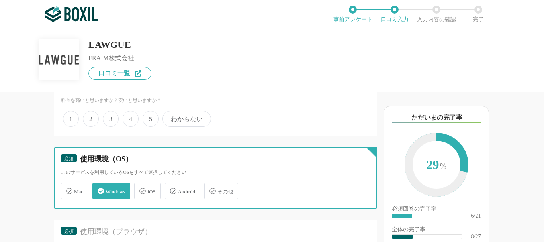
scroll to position [1033, 0]
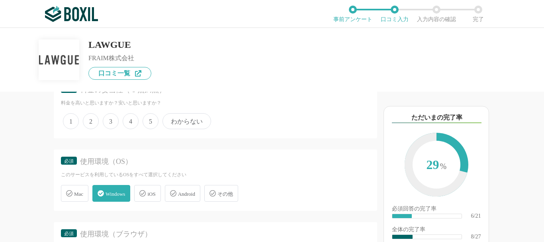
click at [145, 129] on span "5" at bounding box center [151, 121] width 16 height 16
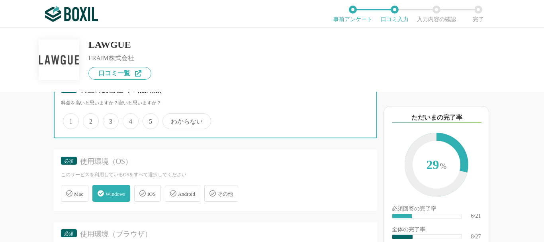
click at [145, 119] on input "5" at bounding box center [147, 116] width 5 height 5
radio input "true"
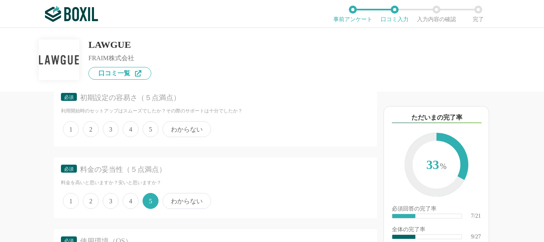
click at [143, 137] on label "5" at bounding box center [151, 129] width 16 height 16
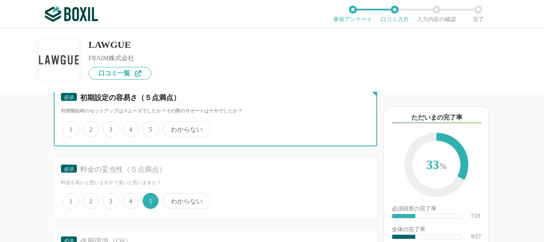
click at [145, 127] on input "5" at bounding box center [147, 124] width 5 height 5
radio input "true"
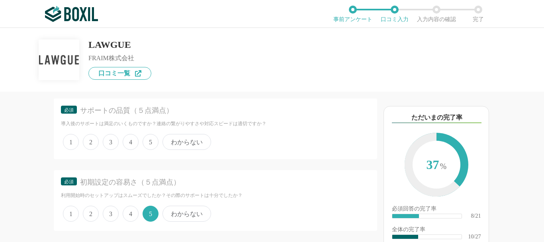
click at [147, 150] on span "5" at bounding box center [151, 142] width 16 height 16
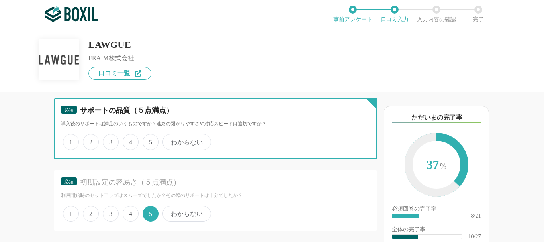
click at [147, 140] on input "5" at bounding box center [147, 137] width 5 height 5
radio input "true"
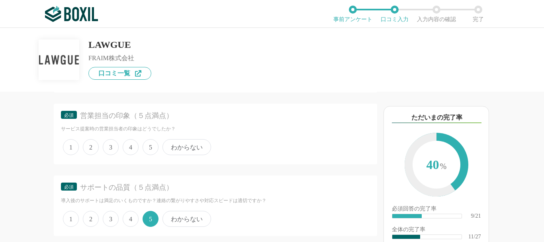
click at [147, 155] on span "5" at bounding box center [151, 147] width 16 height 16
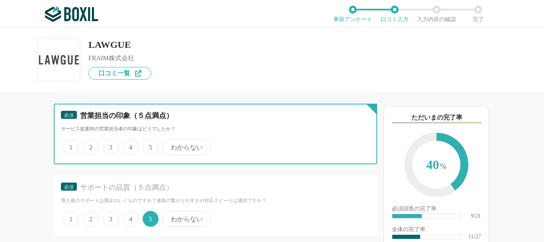
click at [147, 145] on input "5" at bounding box center [147, 142] width 5 height 5
radio input "true"
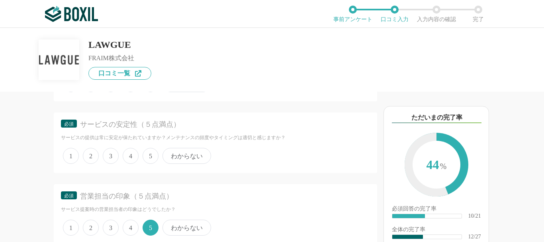
click at [147, 164] on span "5" at bounding box center [151, 156] width 16 height 16
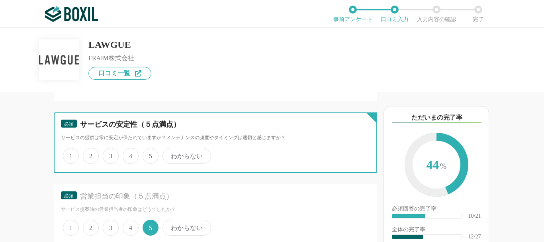
click at [147, 154] on input "5" at bounding box center [147, 151] width 5 height 5
radio input "true"
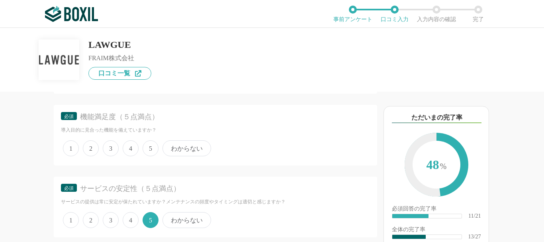
click at [147, 156] on span "5" at bounding box center [151, 148] width 16 height 16
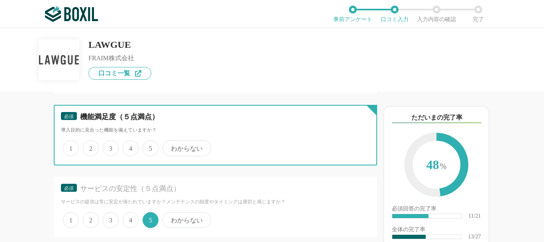
click at [147, 147] on input "5" at bounding box center [147, 143] width 5 height 5
radio input "true"
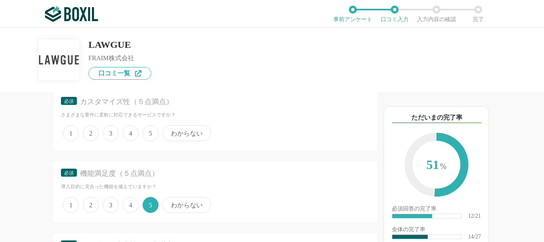
click at [156, 141] on span "5" at bounding box center [151, 133] width 16 height 16
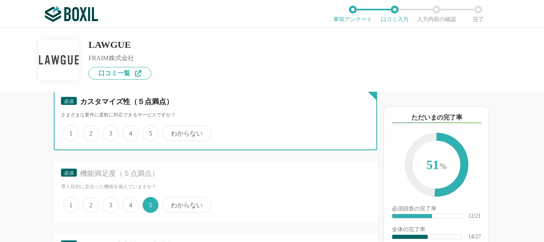
click at [150, 131] on input "5" at bounding box center [147, 128] width 5 height 5
radio input "true"
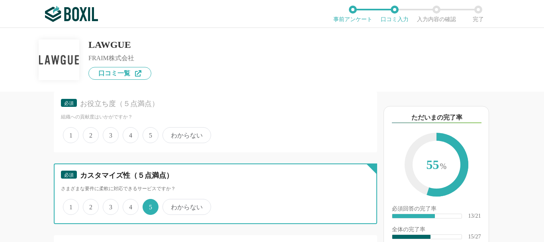
scroll to position [512, 0]
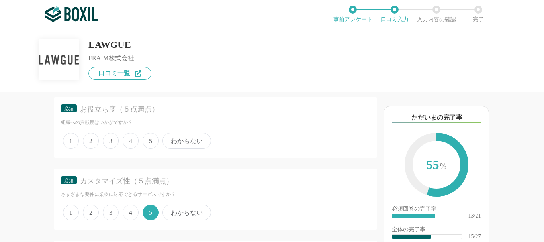
click at [152, 149] on span "5" at bounding box center [151, 141] width 16 height 16
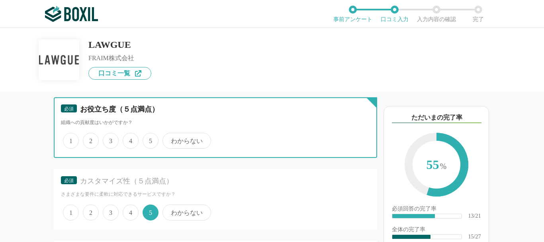
click at [150, 139] on input "5" at bounding box center [147, 136] width 5 height 5
radio input "true"
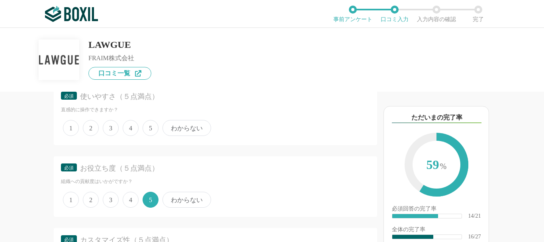
click at [151, 136] on span "5" at bounding box center [151, 128] width 16 height 16
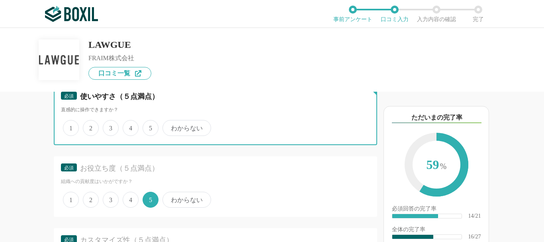
click at [150, 126] on input "5" at bounding box center [147, 123] width 5 height 5
radio input "true"
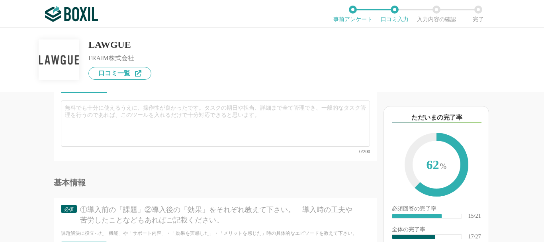
scroll to position [1398, 0]
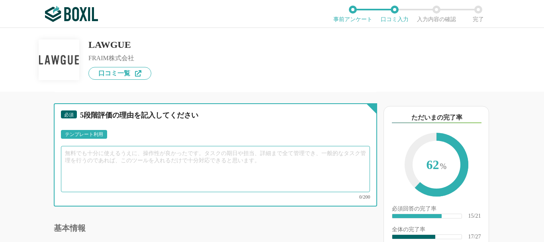
click at [95, 184] on textarea at bounding box center [215, 169] width 309 height 46
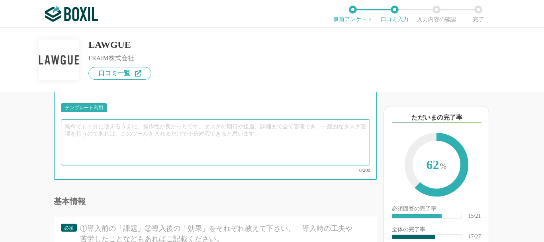
scroll to position [1414, 0]
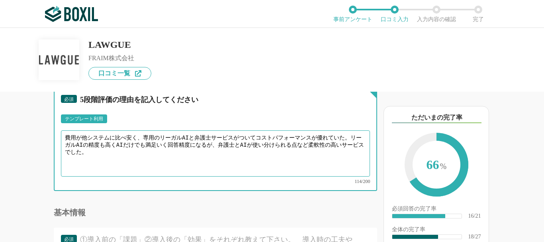
drag, startPoint x: 112, startPoint y: 171, endPoint x: 58, endPoint y: 155, distance: 56.5
click at [58, 155] on div "必須 5段階評価の理由を記入してください テンプレート利用 ፠テンプレート文言が変更されてない箇所がある、または使用できないテキスト（記号）が含まれています。…" at bounding box center [215, 139] width 323 height 103
type textarea "費用が他システムに比べ安く、専用のリーガルAIと弁護士サービスがついてコストパフォーマンスが優れていた。リーガルAIの精度も高くAIだけでも満足いく回答精度に…"
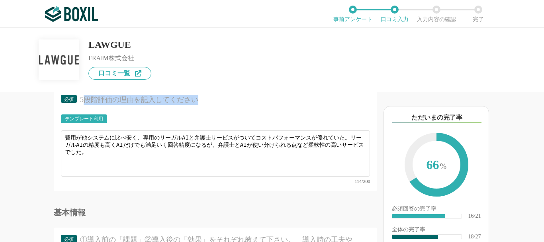
drag, startPoint x: 83, startPoint y: 119, endPoint x: 198, endPoint y: 118, distance: 115.1
click at [198, 105] on div "5段階評価の理由を記入してください" at bounding box center [219, 100] width 278 height 10
click at [215, 105] on div "5段階評価の理由を記入してください" at bounding box center [219, 100] width 278 height 10
drag, startPoint x: 218, startPoint y: 122, endPoint x: 80, endPoint y: 120, distance: 138.2
click at [80, 105] on div "5段階評価の理由を記入してください" at bounding box center [219, 100] width 278 height 10
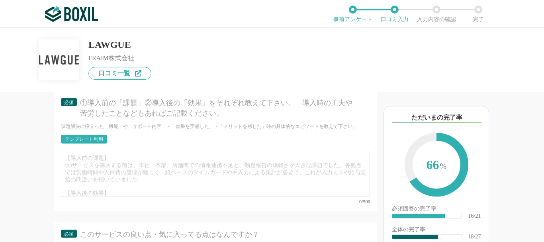
scroll to position [1536, 0]
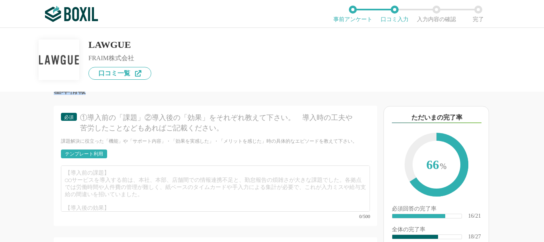
drag, startPoint x: 56, startPoint y: 104, endPoint x: 102, endPoint y: 102, distance: 45.5
click at [102, 94] on div "基本情報" at bounding box center [215, 90] width 323 height 8
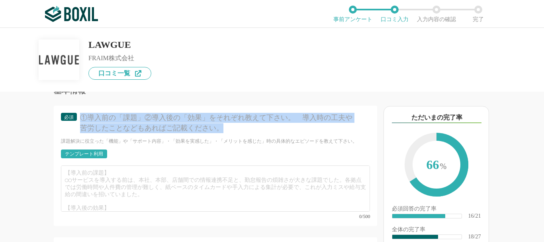
drag, startPoint x: 82, startPoint y: 135, endPoint x: 246, endPoint y: 138, distance: 163.8
click at [246, 133] on div "①導入前の「課題」②導入後の「効果」をそれぞれ教えて下さい。　導入時の工夫や苦労したことなどもあればご記載ください。" at bounding box center [219, 123] width 278 height 20
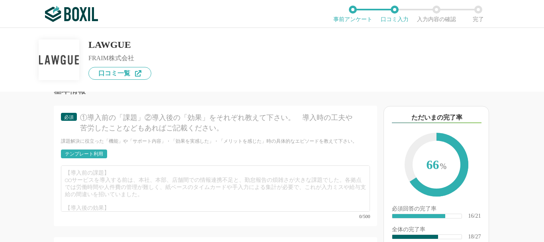
click at [7, 154] on div "他のサービス・ツールと連携していますか？ ※複数選択可 例：Slack、Salesforce 選択したサービス 未選択 RICOH Contract Work…" at bounding box center [188, 167] width 377 height 150
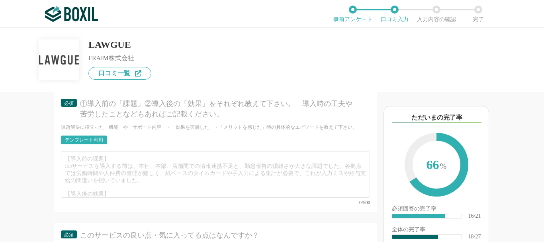
scroll to position [1555, 0]
